Goal: Transaction & Acquisition: Purchase product/service

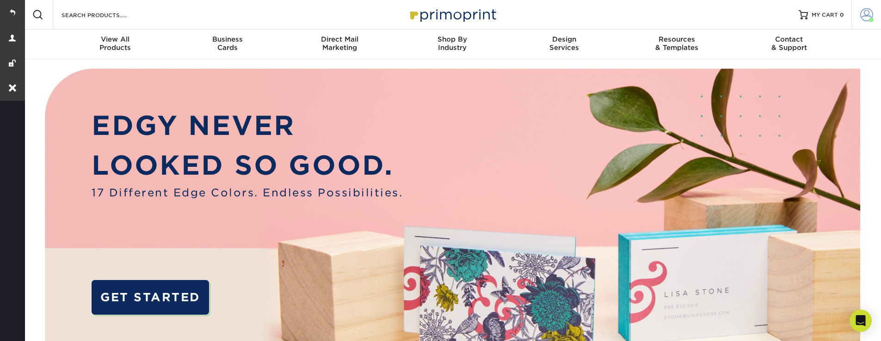
click at [870, 17] on span at bounding box center [867, 14] width 13 height 13
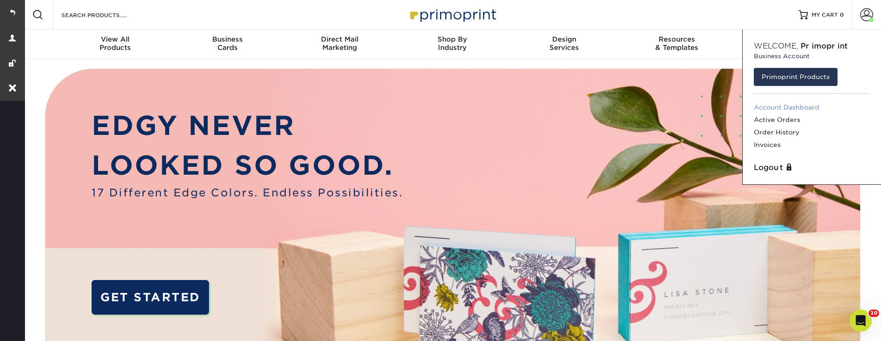
click at [794, 108] on link "Account Dashboard" at bounding box center [812, 107] width 116 height 12
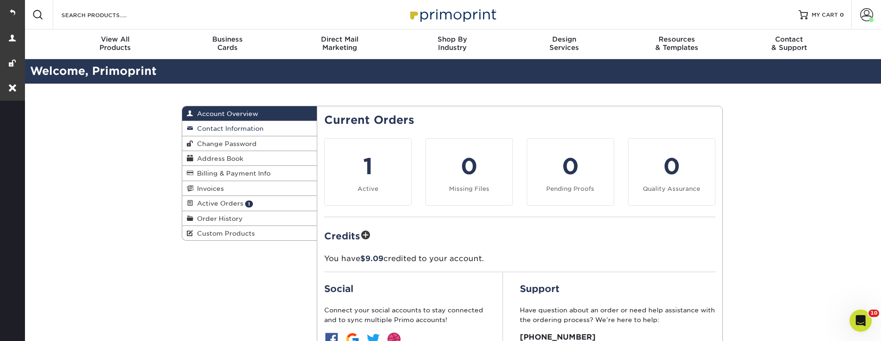
click at [224, 124] on link "Contact Information" at bounding box center [249, 128] width 135 height 15
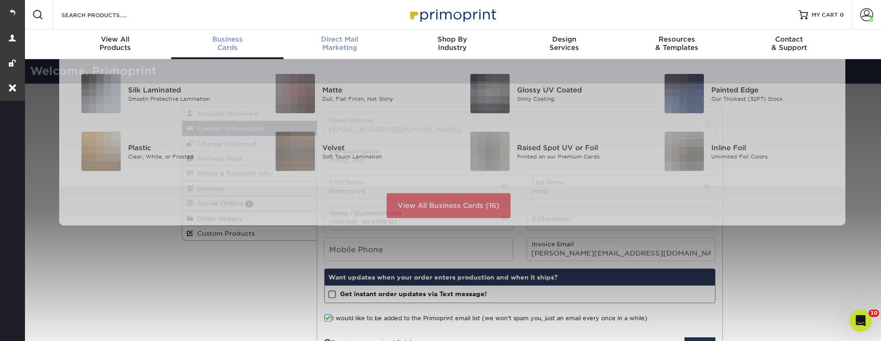
click at [357, 39] on span "Direct Mail" at bounding box center [340, 39] width 112 height 8
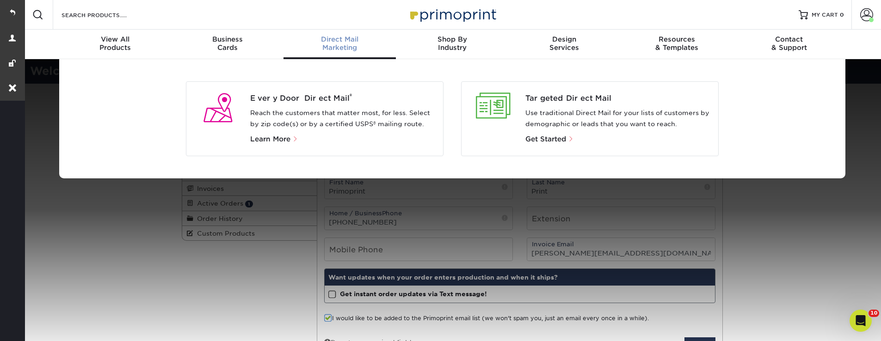
drag, startPoint x: 286, startPoint y: 140, endPoint x: 301, endPoint y: 153, distance: 19.4
click at [286, 140] on span "Learn More" at bounding box center [270, 139] width 40 height 8
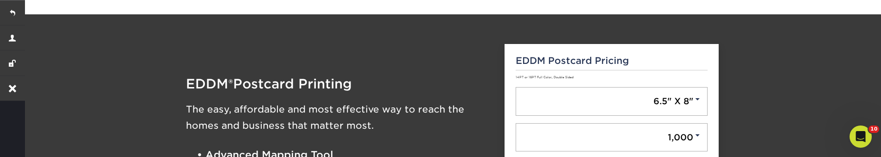
scroll to position [222, 0]
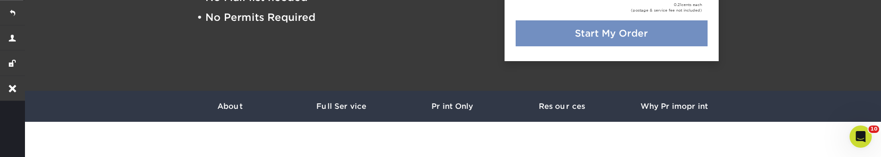
click at [627, 36] on link "Start My Order" at bounding box center [612, 33] width 192 height 26
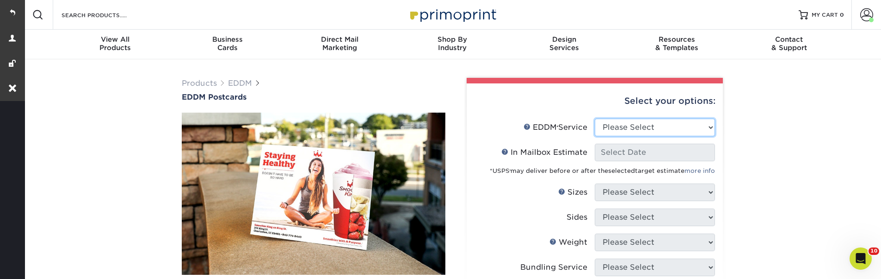
select select "full_service"
click at [595, 118] on select "Please Select Full Service Print Only" at bounding box center [655, 127] width 120 height 18
select select "-1"
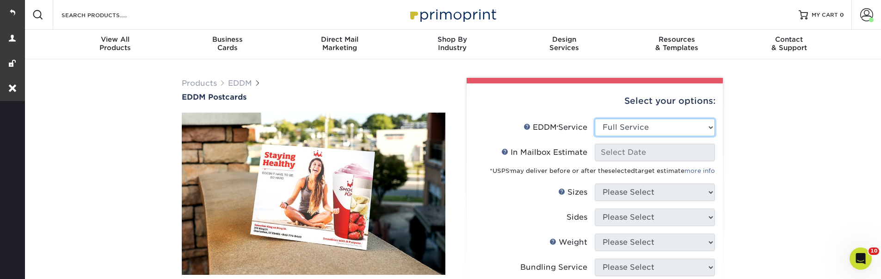
select select "-1"
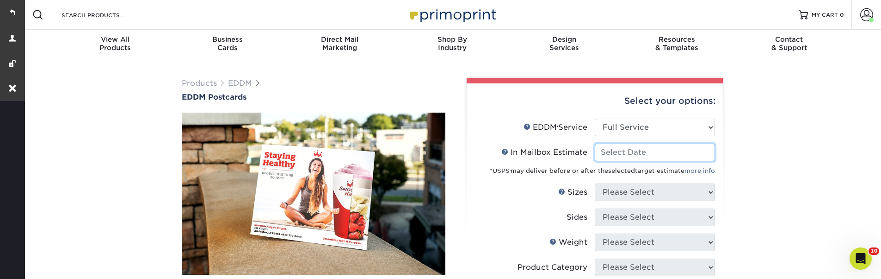
click at [653, 157] on input "In Mailbox Estimate Help In Mailbox Estimate" at bounding box center [655, 152] width 120 height 18
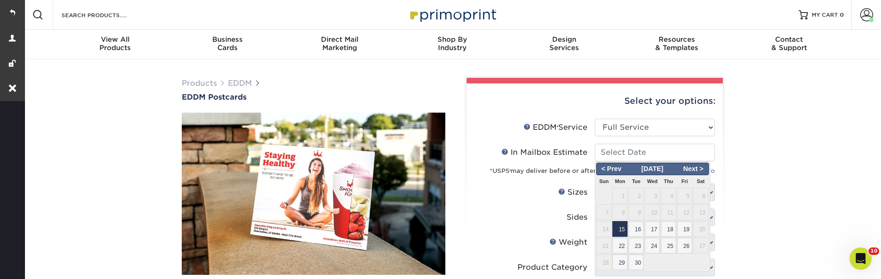
click at [622, 230] on span "15" at bounding box center [620, 229] width 15 height 16
type input "2025-09-15"
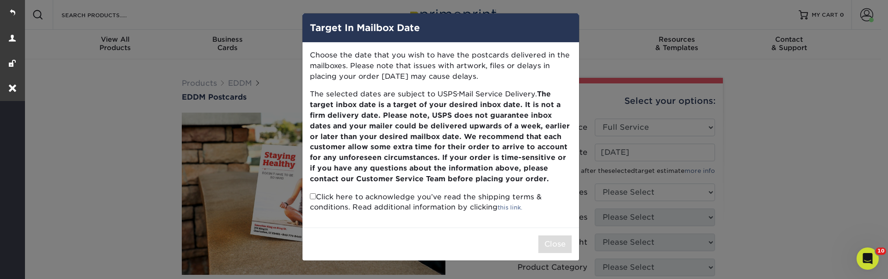
click at [318, 194] on p "Click here to acknowledge you’ve read the shipping terms & conditions. Read add…" at bounding box center [441, 202] width 262 height 21
click at [314, 194] on input "checkbox" at bounding box center [313, 196] width 6 height 6
checkbox input "true"
click at [556, 240] on button "Close" at bounding box center [555, 244] width 33 height 18
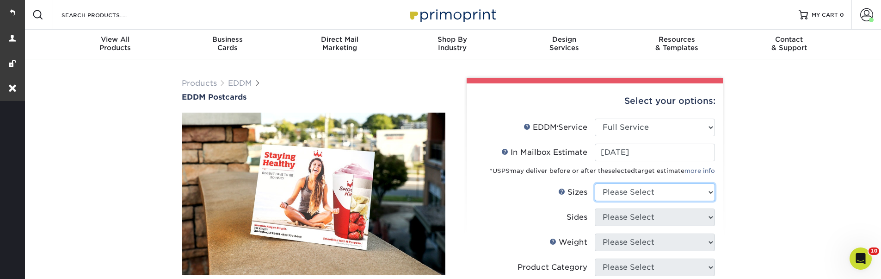
select select "6.50x8.00"
click at [595, 183] on select "Please Select 4.5" x 12" 6" x 12" 6.5" x 8" 6.5" x 9" 6.5" x 12" 7" x 8.5" 8" x…" at bounding box center [655, 192] width 120 height 18
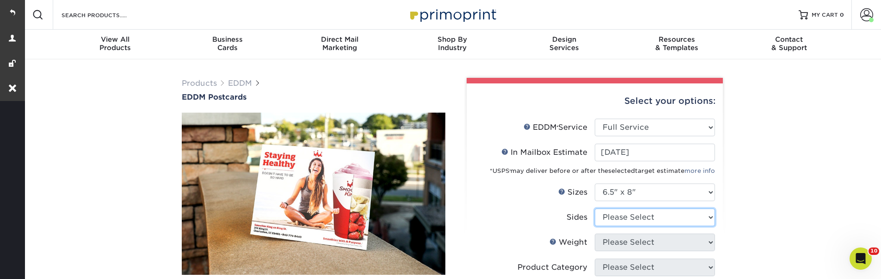
select select "13abbda7-1d64-4f25-8bb2-c179b224825d"
click at [595, 208] on select "Please Select Print Both Sides Print Front Only" at bounding box center [655, 217] width 120 height 18
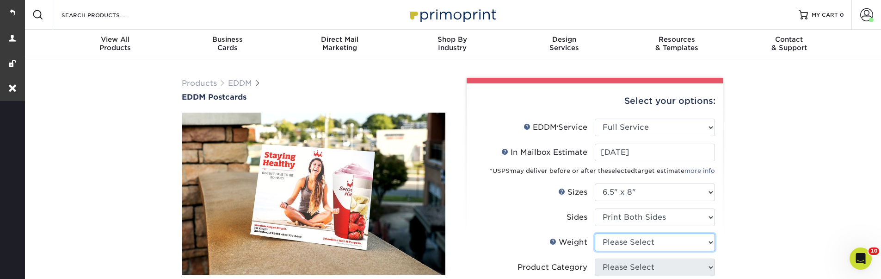
select select "16PT"
click at [595, 233] on select "Please Select 16PT 14PT" at bounding box center [655, 242] width 120 height 18
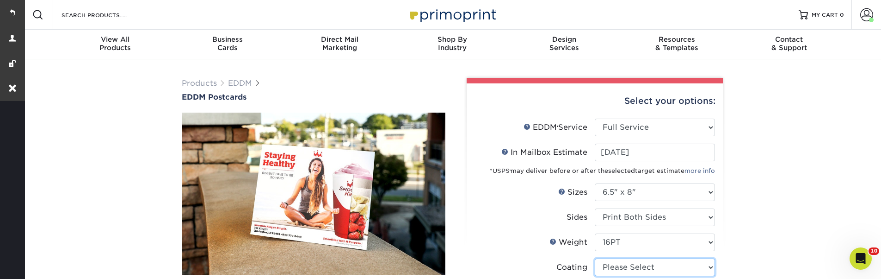
select select "121bb7b5-3b4d-429f-bd8d-bbf80e953313"
click at [595, 258] on select at bounding box center [655, 267] width 120 height 18
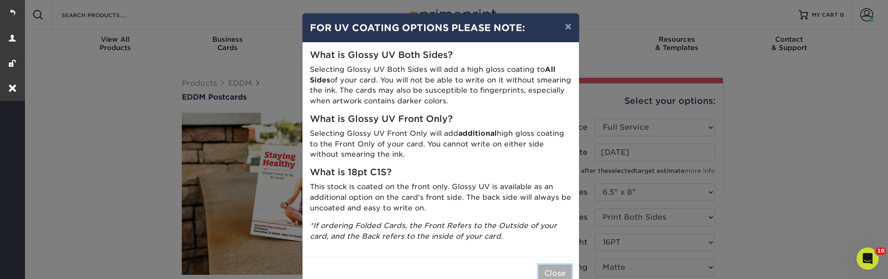
click at [562, 270] on button "Close" at bounding box center [555, 273] width 33 height 18
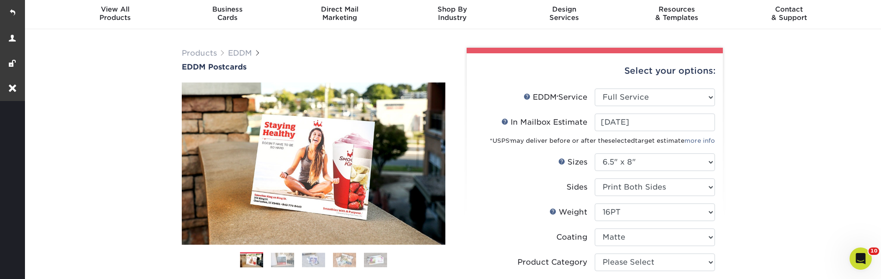
scroll to position [56, 0]
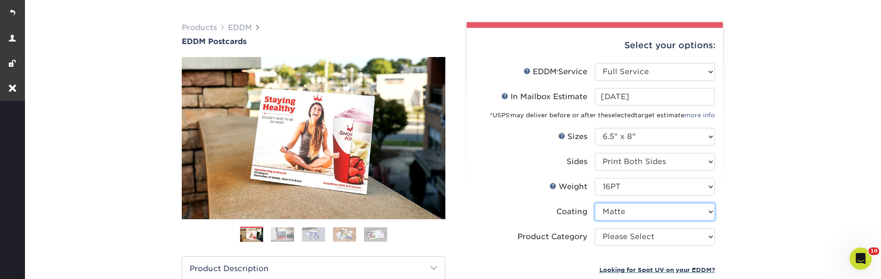
click at [595, 203] on select at bounding box center [655, 212] width 120 height 18
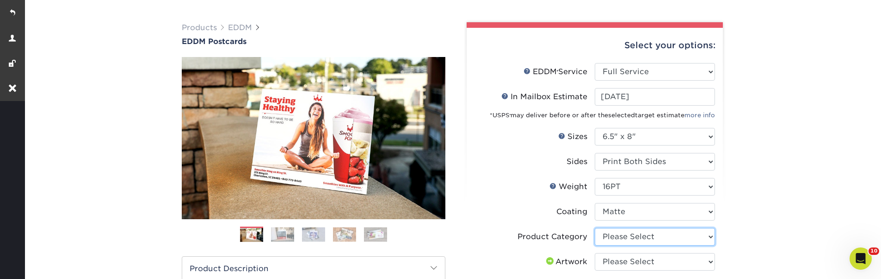
select select "9b7272e0-d6c8-4c3c-8e97-d3a1bcdab858"
click at [595, 228] on select "Please Select Postcards" at bounding box center [655, 237] width 120 height 18
select select "upload"
click at [595, 253] on select "Please Select I will upload files I need a design - $150" at bounding box center [655, 262] width 120 height 18
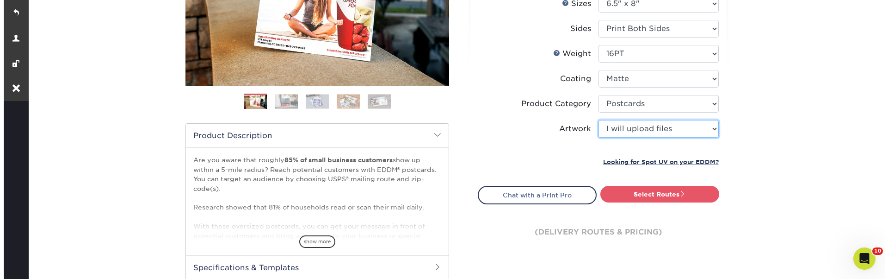
scroll to position [222, 0]
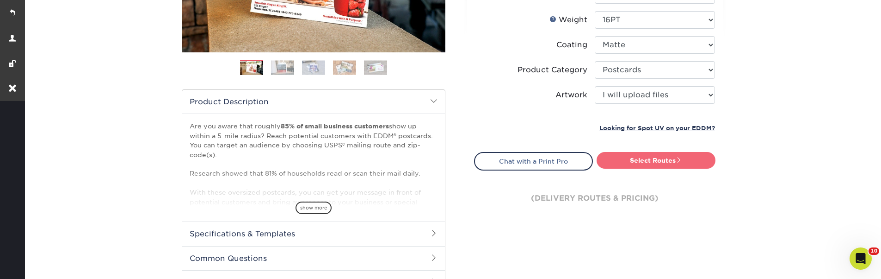
click at [657, 156] on link "Select Routes" at bounding box center [656, 160] width 119 height 17
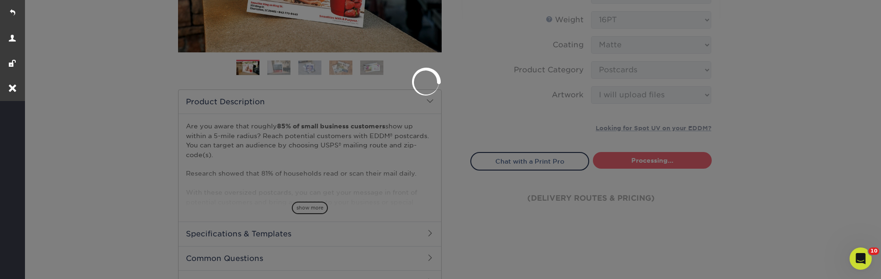
scroll to position [0, 0]
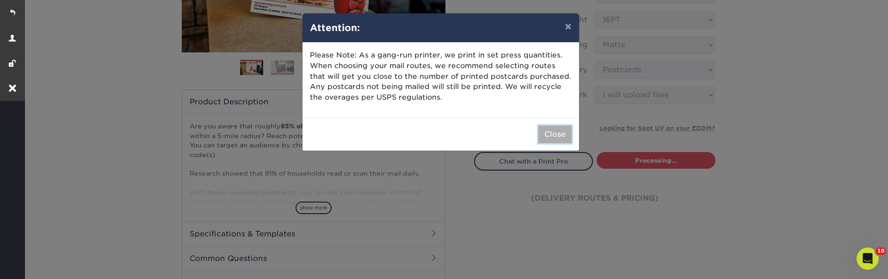
click at [556, 137] on button "Close" at bounding box center [555, 134] width 33 height 18
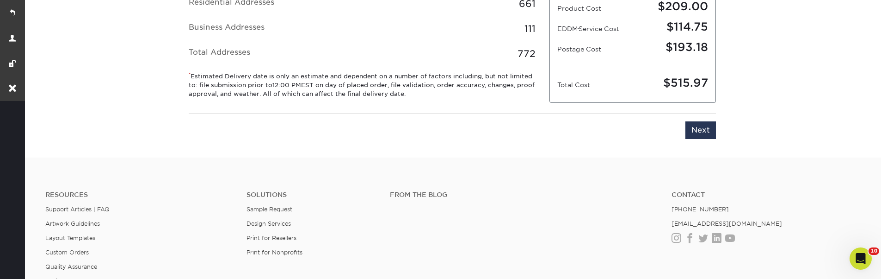
scroll to position [527, 0]
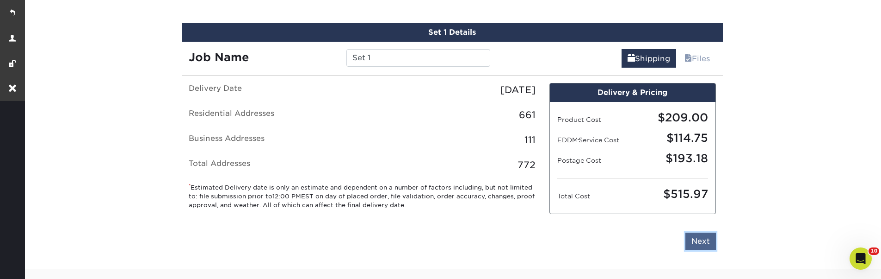
click at [699, 238] on input "Next" at bounding box center [701, 241] width 31 height 18
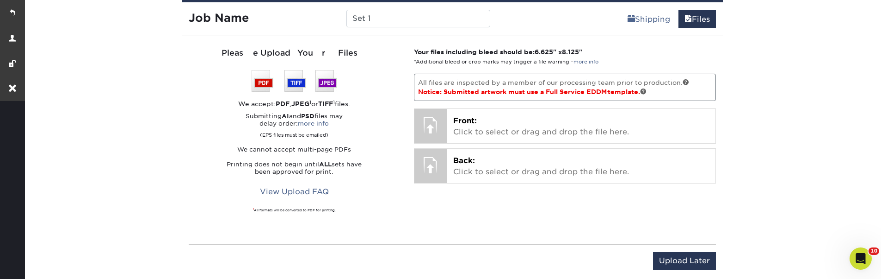
scroll to position [693, 0]
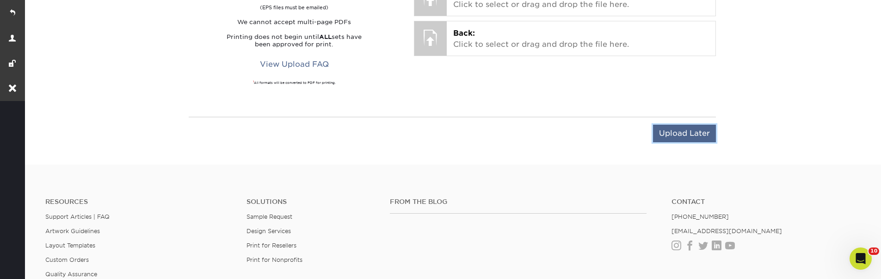
click at [681, 136] on input "Upload Later" at bounding box center [684, 133] width 63 height 18
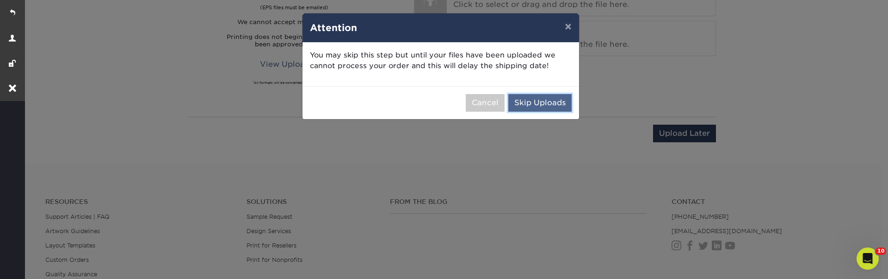
click at [556, 101] on button "Skip Uploads" at bounding box center [539, 103] width 63 height 18
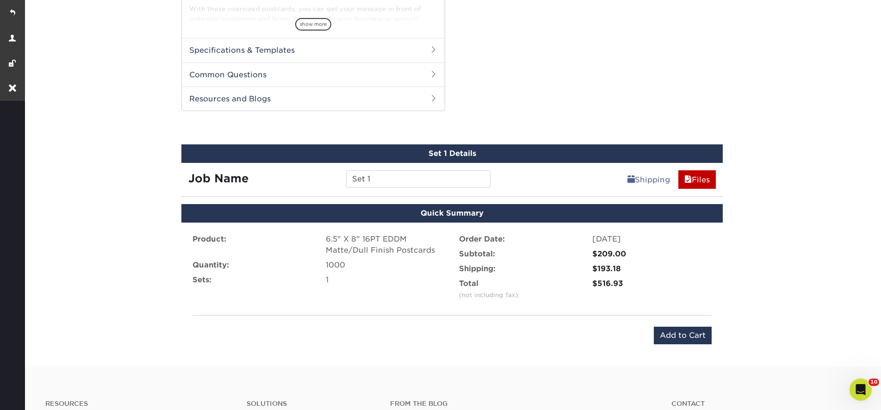
scroll to position [299, 0]
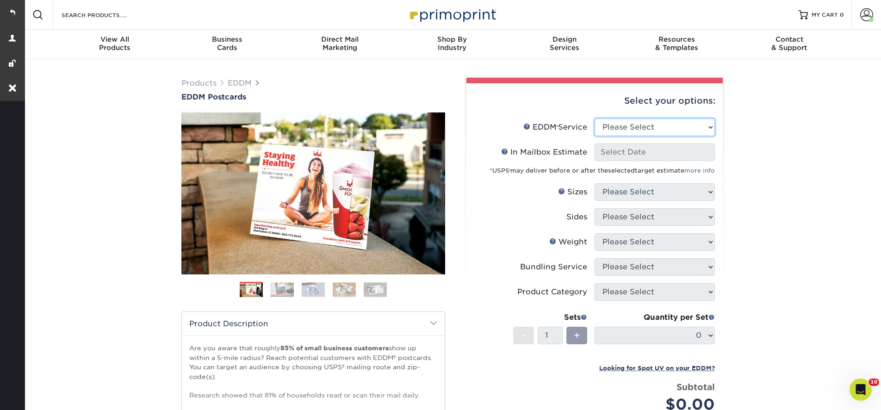
select select "full_service"
click at [595, 118] on select "Please Select Full Service Print Only" at bounding box center [655, 127] width 120 height 18
select select "-1"
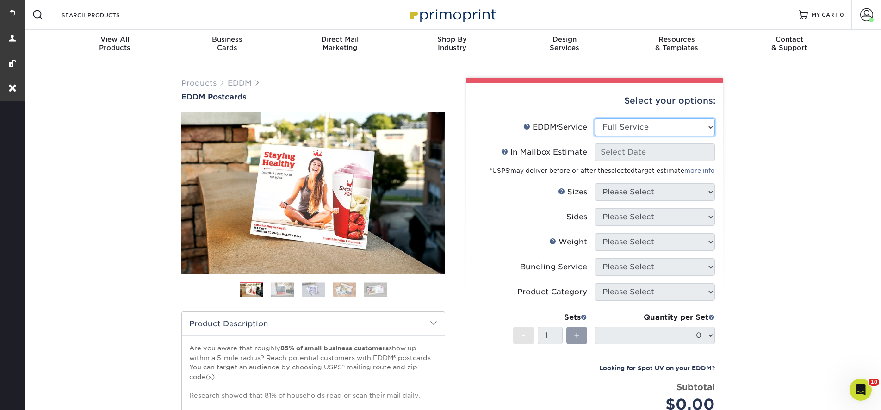
select select "-1"
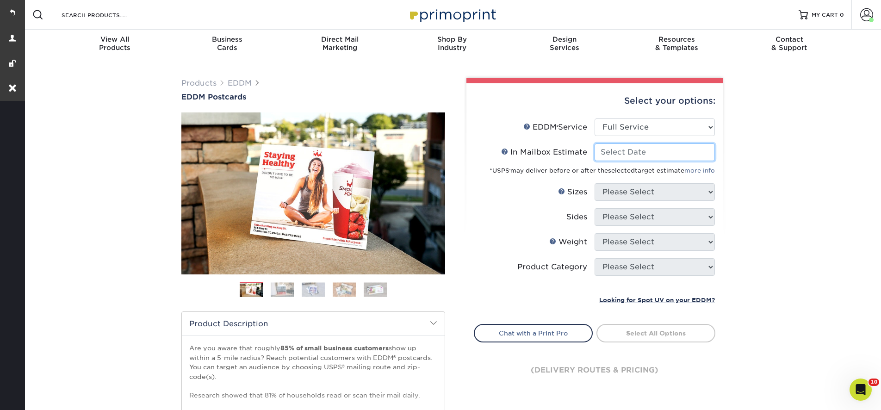
click at [639, 152] on input "In Mailbox Estimate Help In Mailbox Estimate" at bounding box center [655, 152] width 120 height 18
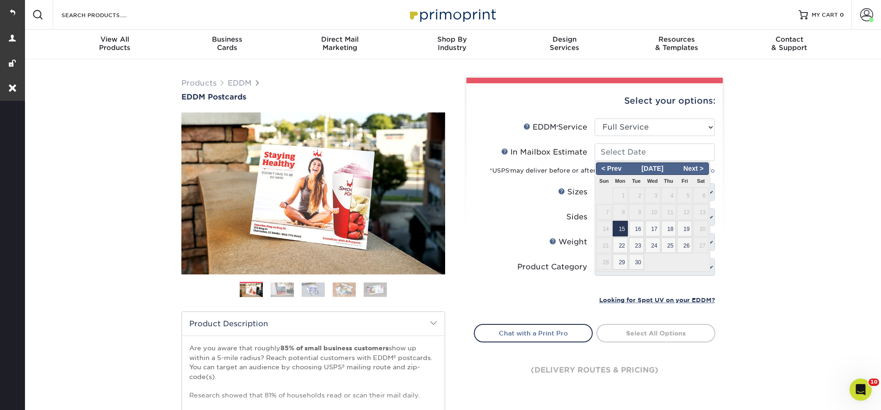
click at [620, 228] on span "15" at bounding box center [620, 229] width 15 height 16
type input "2025-09-15"
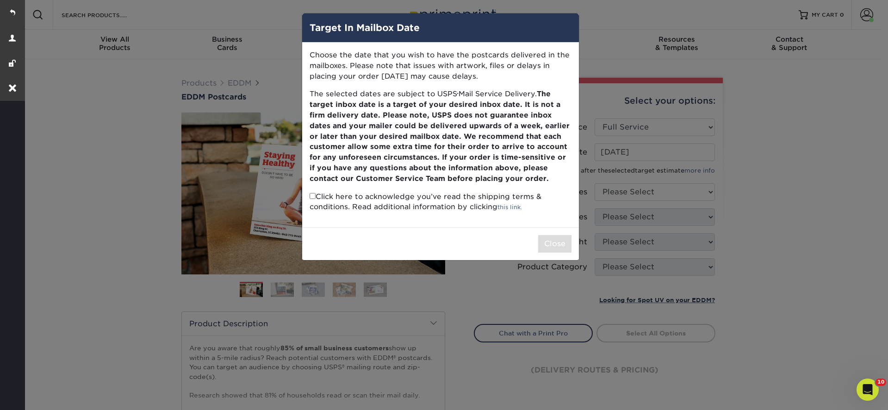
click at [312, 194] on input "checkbox" at bounding box center [313, 196] width 6 height 6
checkbox input "true"
click at [558, 245] on button "Close" at bounding box center [554, 244] width 33 height 18
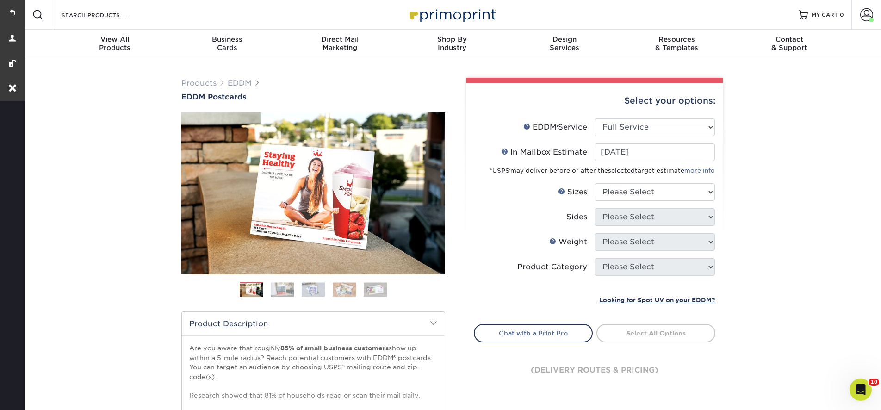
drag, startPoint x: 647, startPoint y: 206, endPoint x: 646, endPoint y: 201, distance: 5.1
click at [647, 205] on li "Sizes Help Sizes Please Select 4.5" x 12" 6" x 12" 6.5" x 8" 6.5" x 9" 6.5" x 1…" at bounding box center [594, 195] width 241 height 25
select select "6.50x8.00"
click at [595, 183] on select "Please Select 4.5" x 12" 6" x 12" 6.5" x 8" 6.5" x 9" 6.5" x 12" 7" x 8.5" 8" x…" at bounding box center [655, 192] width 120 height 18
select select "13abbda7-1d64-4f25-8bb2-c179b224825d"
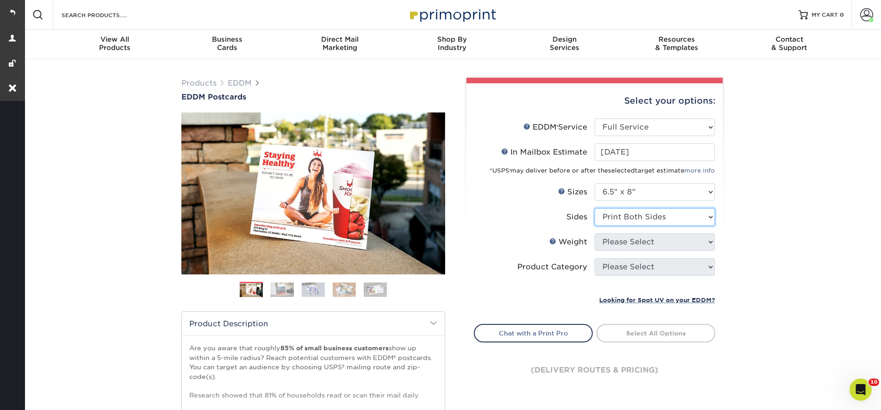
click at [595, 208] on select "Please Select Print Both Sides Print Front Only" at bounding box center [655, 217] width 120 height 18
select select "16PT"
click at [595, 233] on select "Please Select 16PT 14PT" at bounding box center [655, 242] width 120 height 18
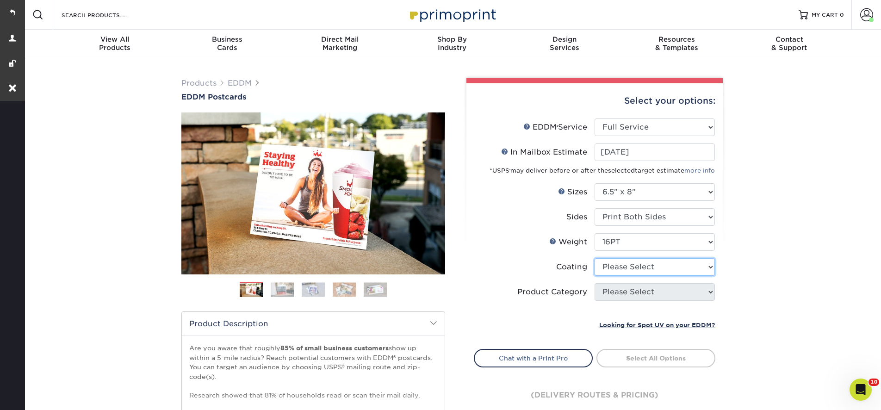
select select "121bb7b5-3b4d-429f-bd8d-bbf80e953313"
click at [595, 258] on select at bounding box center [655, 267] width 120 height 18
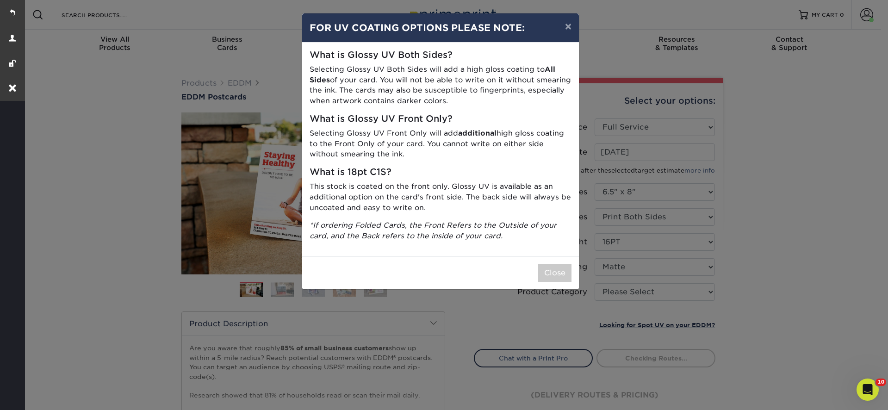
click at [613, 293] on div "× FOR UV COATING OPTIONS PLEASE NOTE: What is Glossy UV Both Sides? Selecting G…" at bounding box center [444, 205] width 888 height 410
click at [547, 278] on button "Close" at bounding box center [554, 273] width 33 height 18
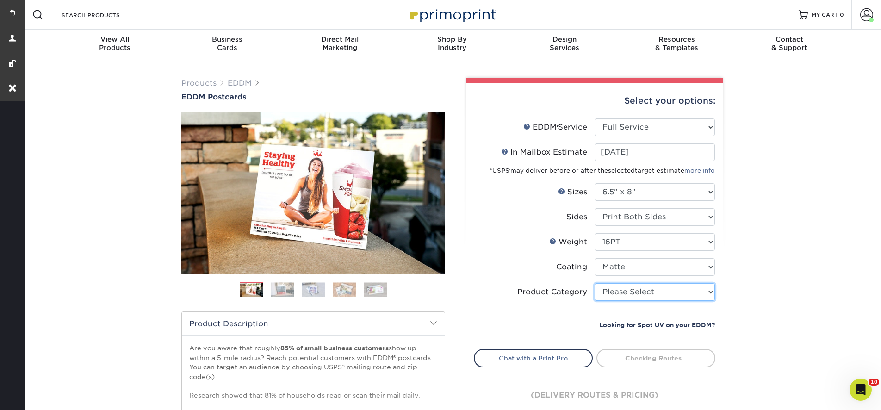
select select "9b7272e0-d6c8-4c3c-8e97-d3a1bcdab858"
click at [595, 283] on select "Please Select Postcards" at bounding box center [655, 292] width 120 height 18
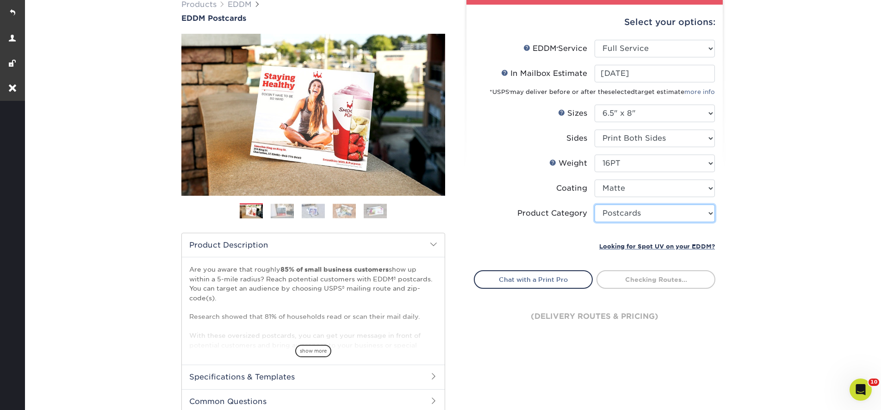
scroll to position [167, 0]
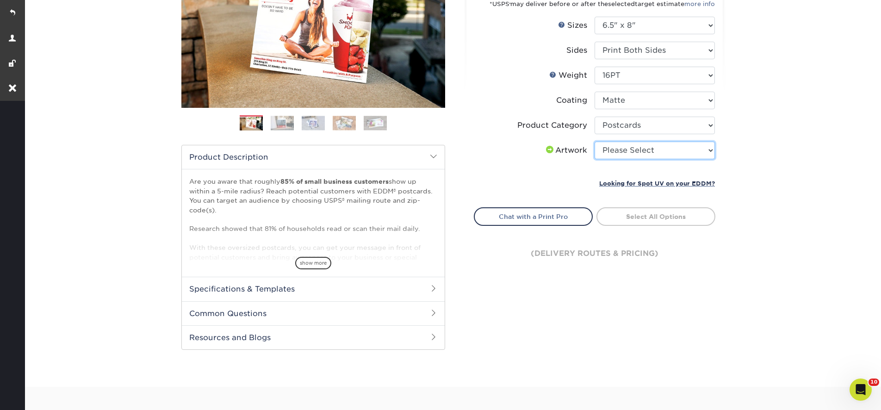
select select "upload"
click at [595, 142] on select "Please Select I will upload files I need a design - $150" at bounding box center [655, 151] width 120 height 18
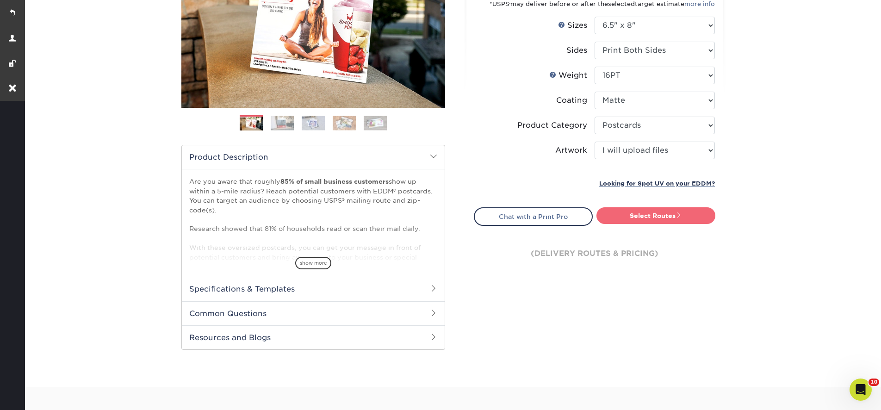
click at [641, 217] on link "Select Routes" at bounding box center [655, 215] width 119 height 17
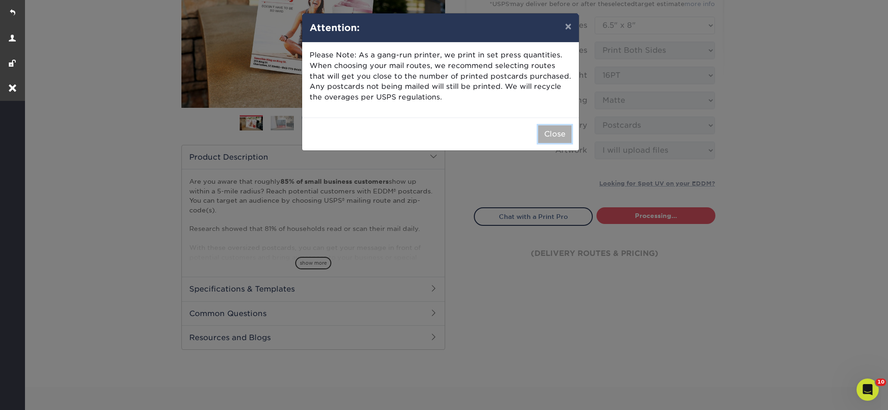
click at [555, 133] on button "Close" at bounding box center [554, 134] width 33 height 18
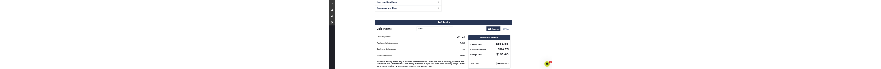
scroll to position [512, 0]
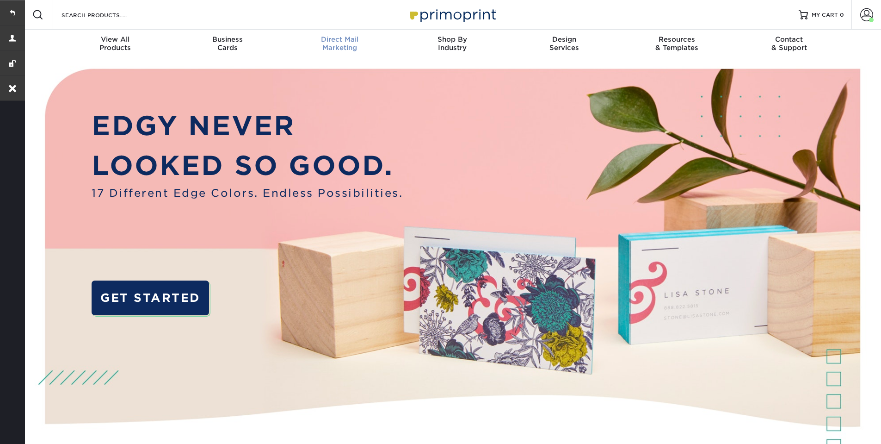
click at [332, 53] on link "Direct Mail Marketing" at bounding box center [340, 45] width 112 height 30
click at [833, 22] on link "MY CART 0" at bounding box center [821, 15] width 45 height 30
